Goal: Task Accomplishment & Management: Manage account settings

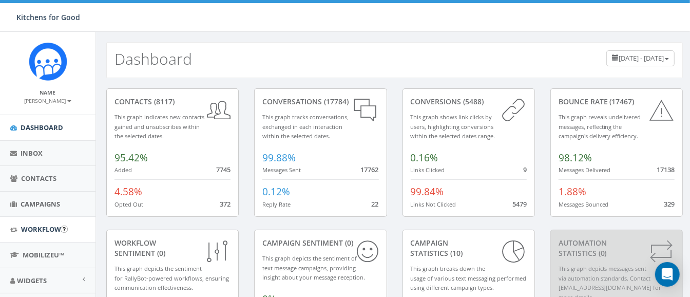
scroll to position [74, 0]
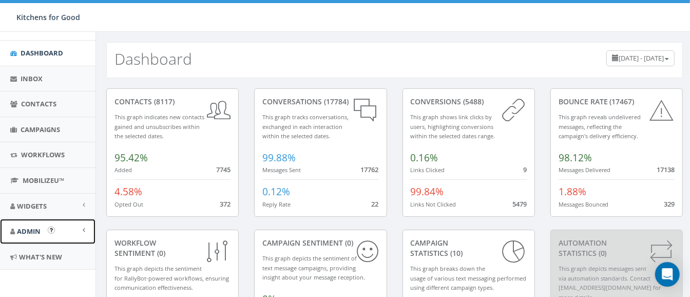
click at [33, 237] on link "Admin" at bounding box center [47, 231] width 95 height 25
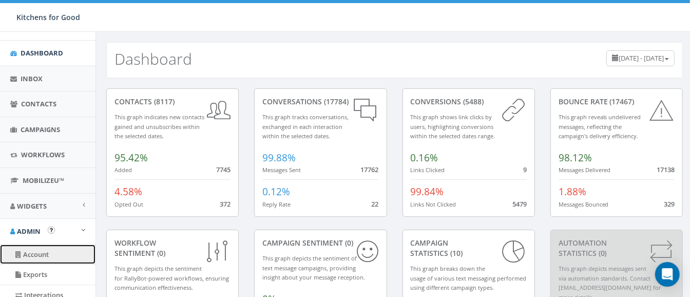
click at [40, 252] on link "Account" at bounding box center [47, 254] width 95 height 20
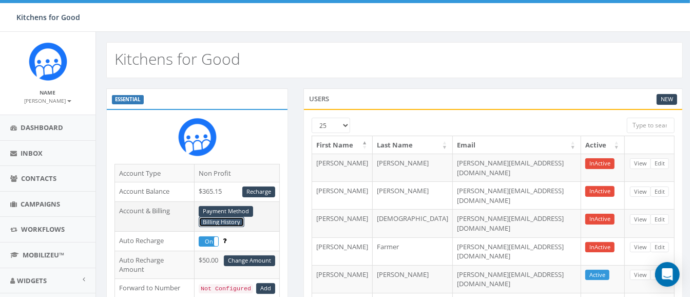
click at [222, 222] on link "Billing History" at bounding box center [222, 222] width 46 height 11
